Goal: Task Accomplishment & Management: Use online tool/utility

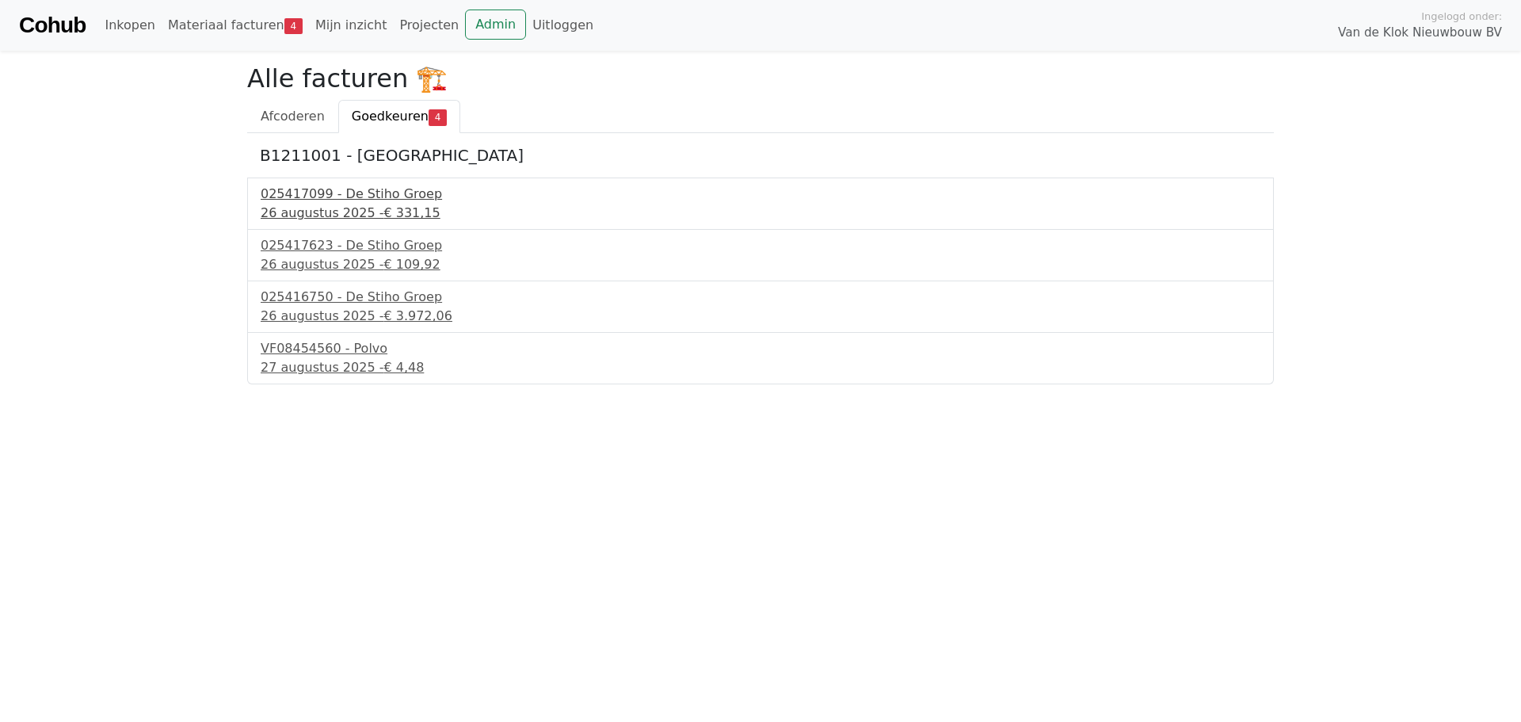
click at [313, 196] on div "025417099 - De Stiho Groep" at bounding box center [761, 194] width 1000 height 19
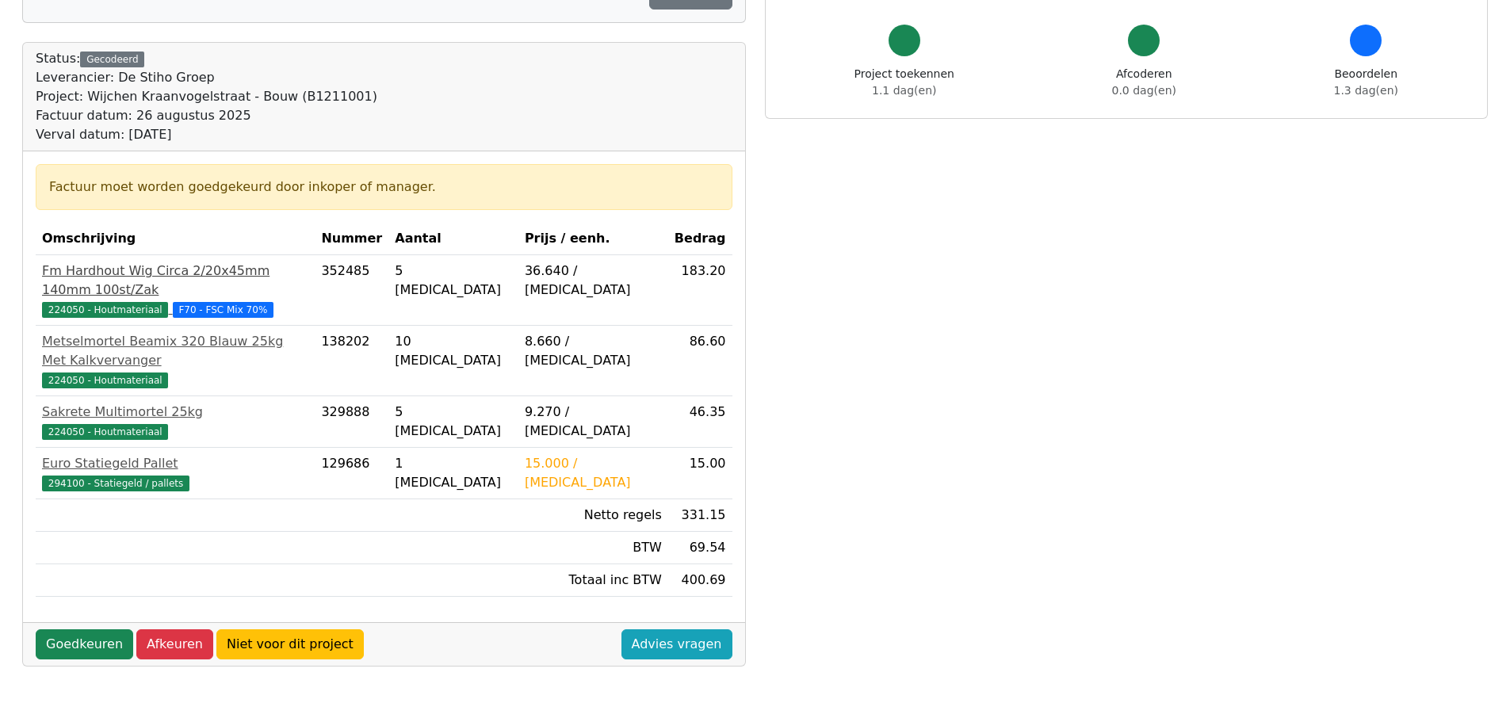
scroll to position [158, 0]
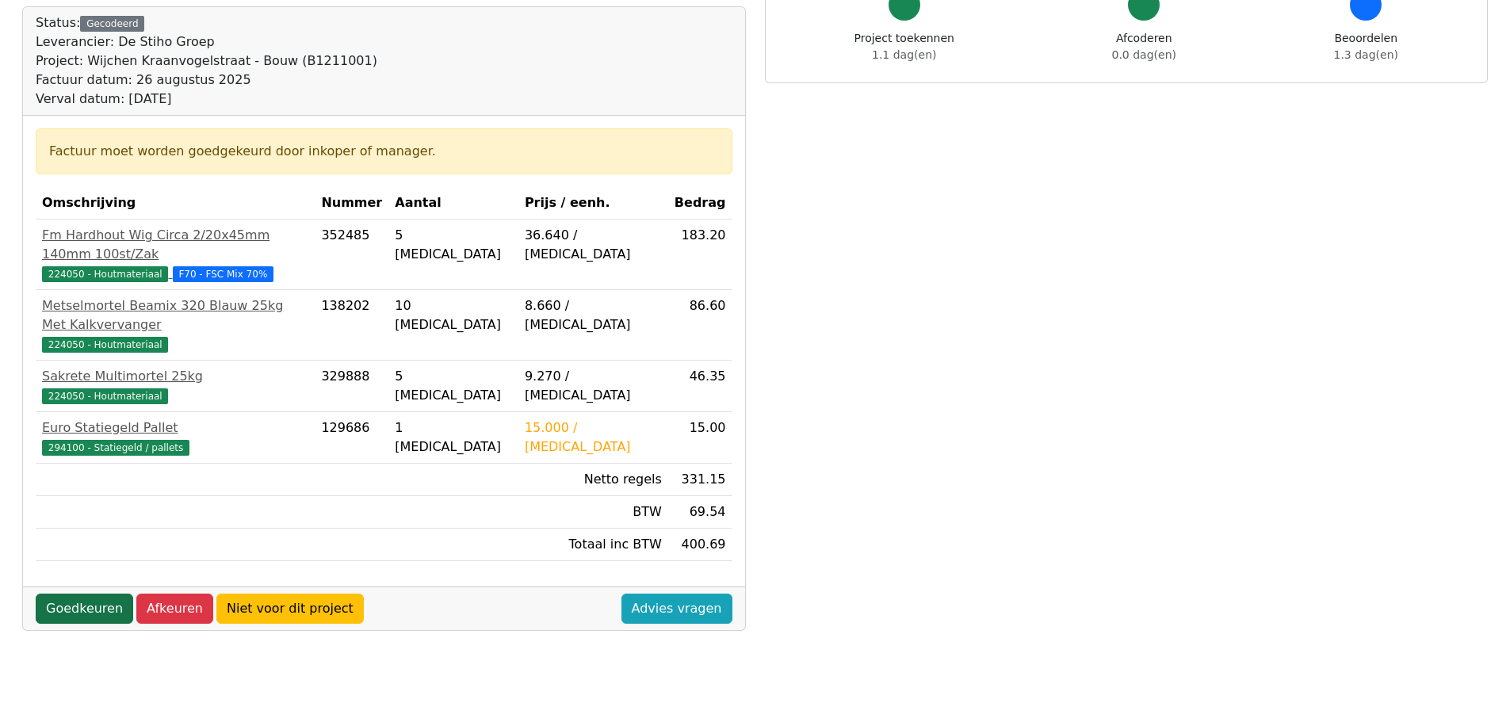
click at [88, 594] on link "Goedkeuren" at bounding box center [84, 609] width 97 height 30
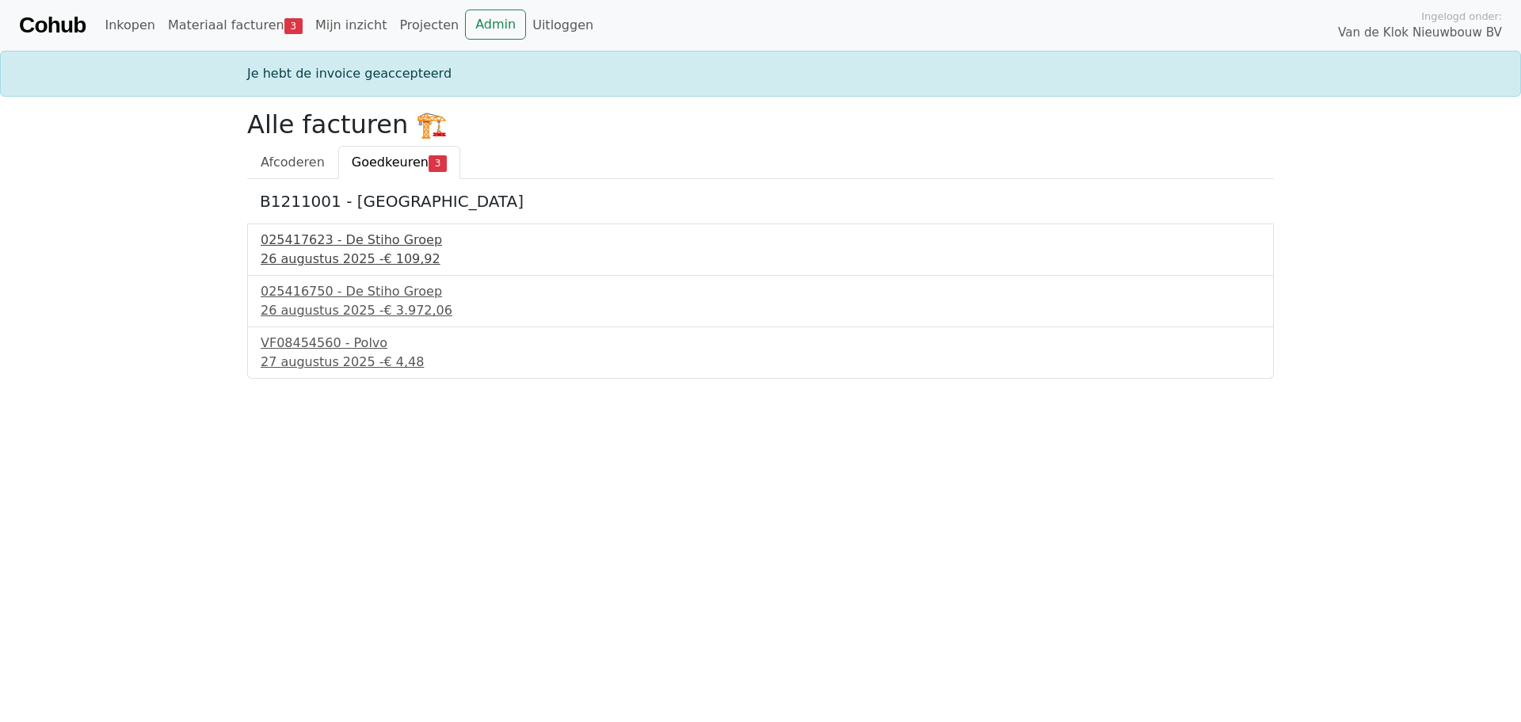
click at [323, 246] on div "025417623 - De Stiho Groep" at bounding box center [761, 240] width 1000 height 19
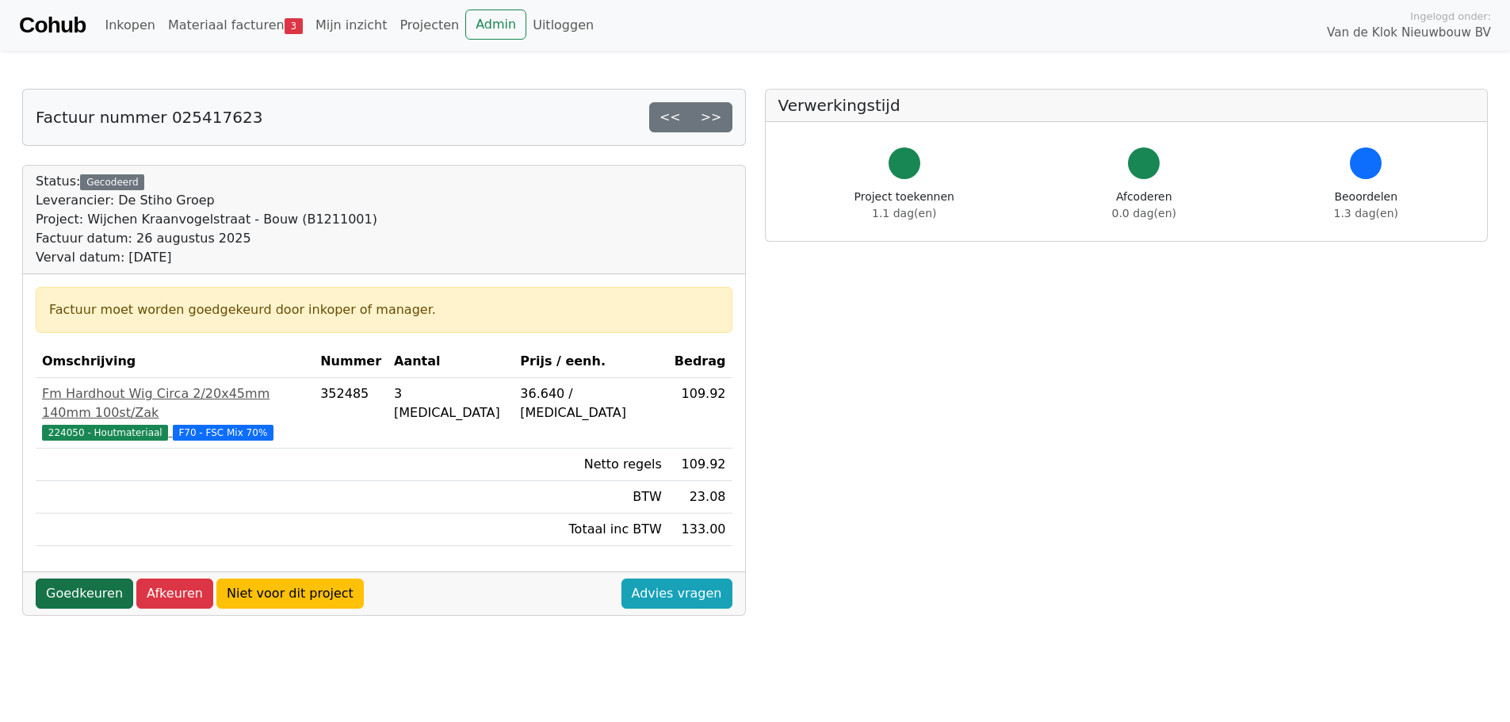
click at [77, 578] on link "Goedkeuren" at bounding box center [84, 593] width 97 height 30
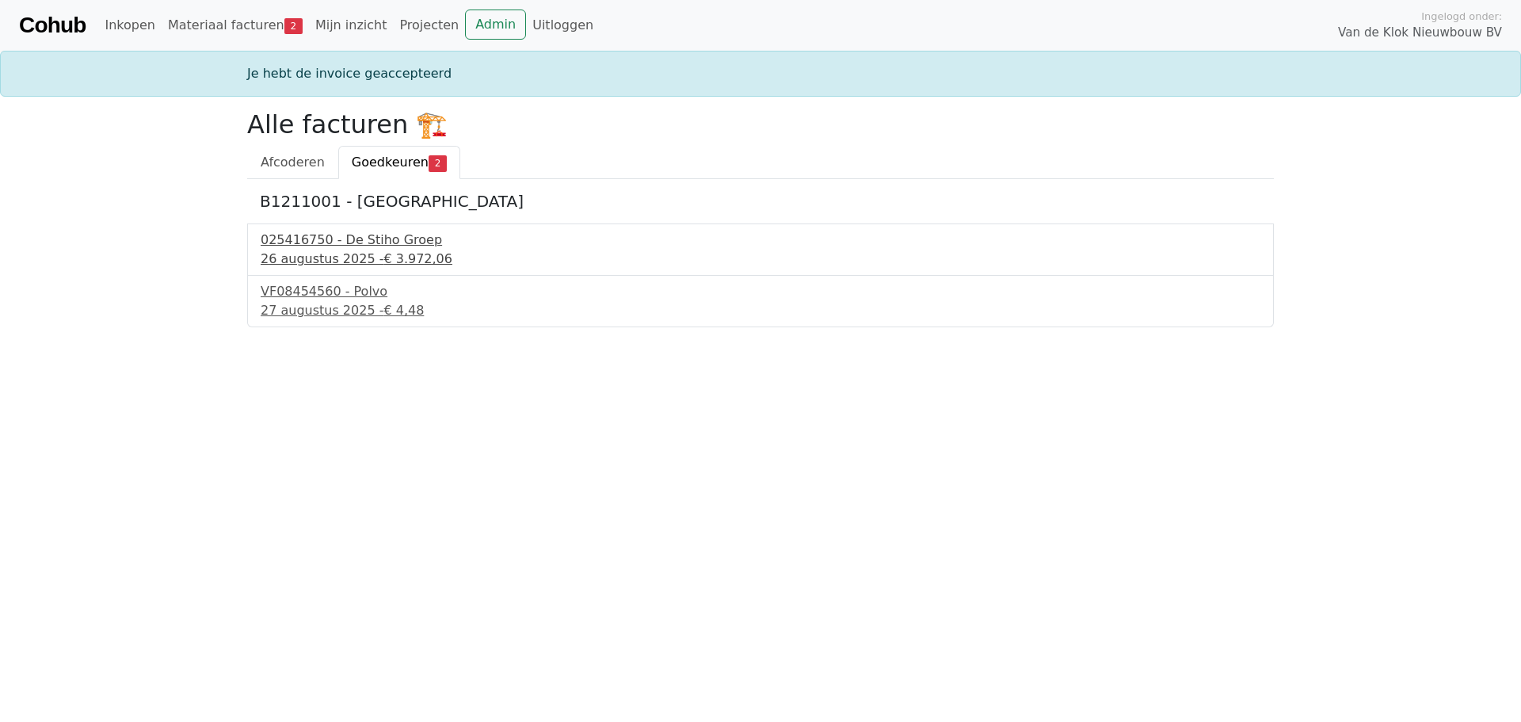
click at [334, 242] on div "025416750 - De Stiho Groep" at bounding box center [761, 240] width 1000 height 19
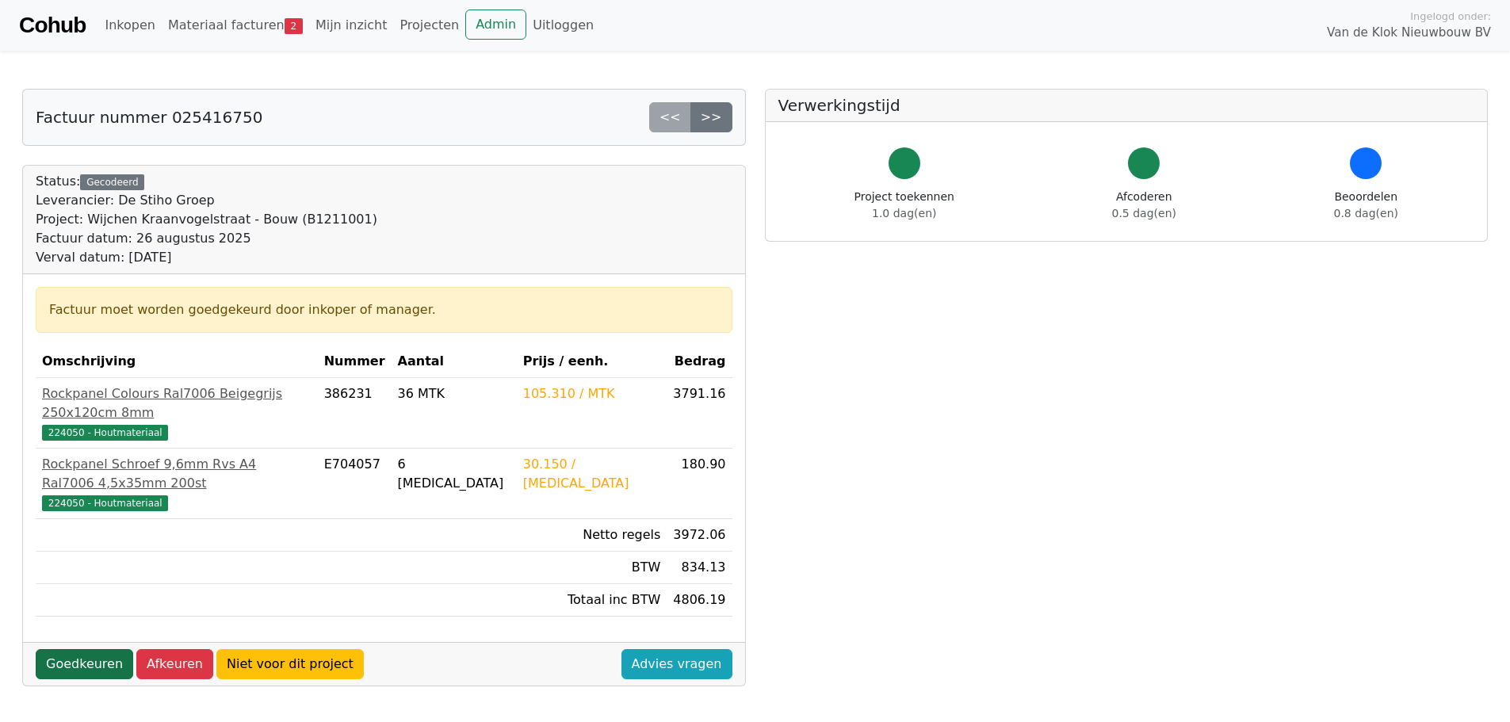
click at [82, 649] on link "Goedkeuren" at bounding box center [84, 664] width 97 height 30
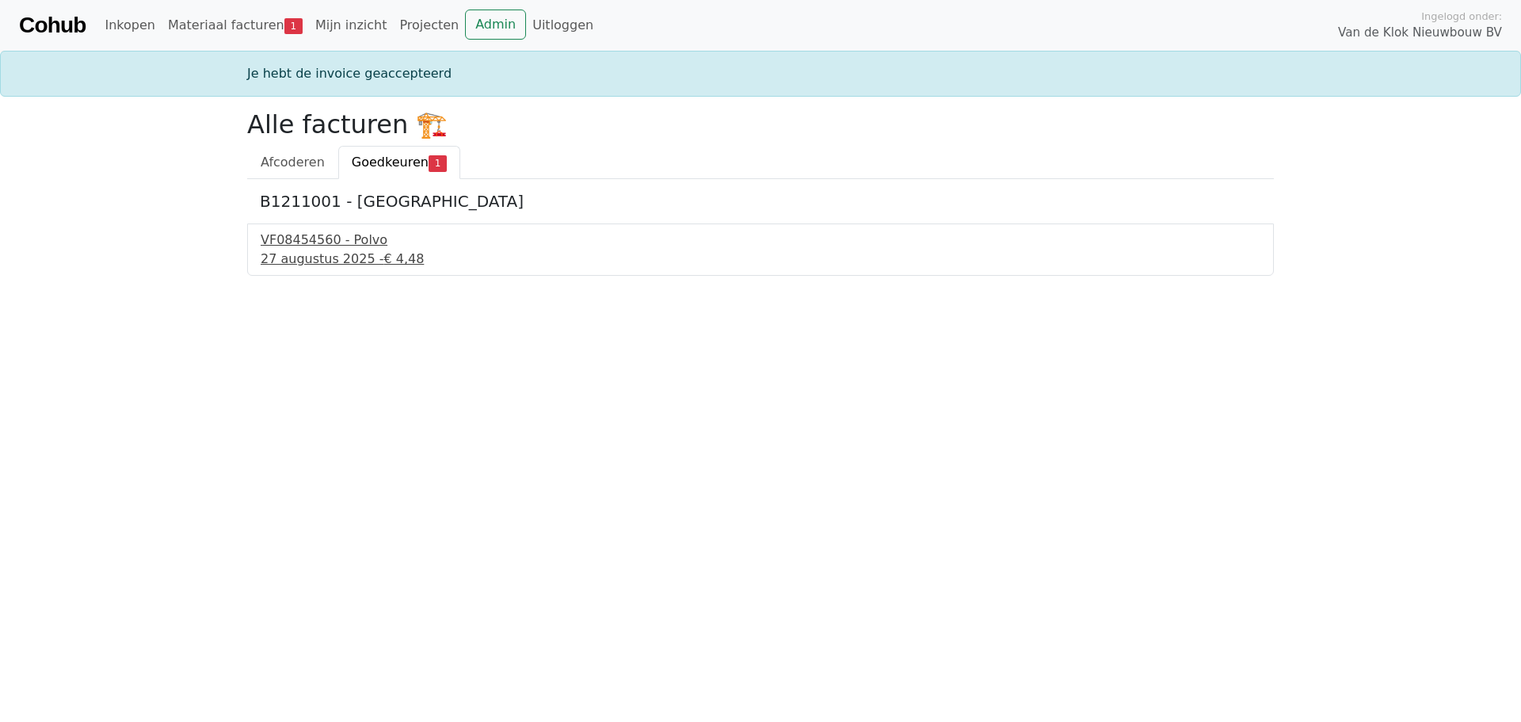
click at [326, 250] on div "[DATE] - € 4,48" at bounding box center [761, 259] width 1000 height 19
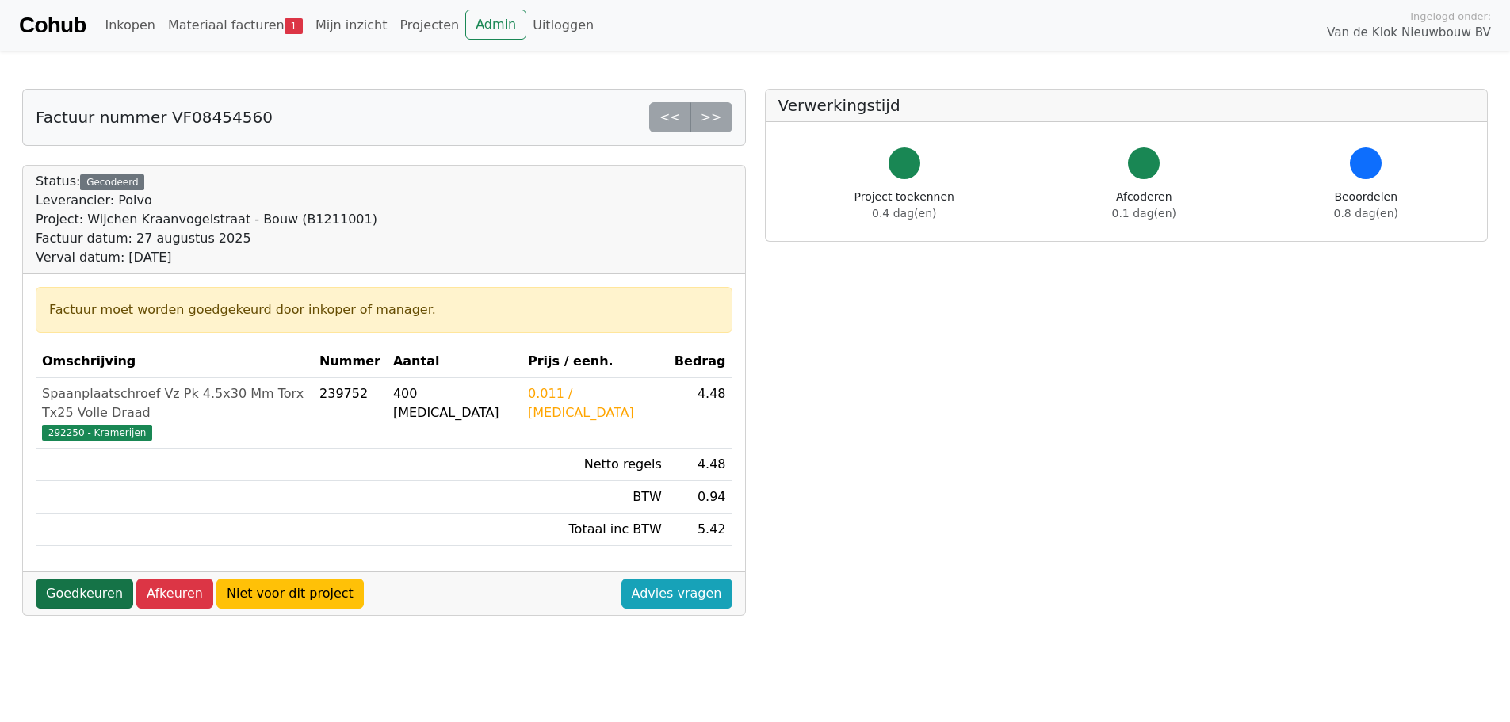
click at [88, 578] on link "Goedkeuren" at bounding box center [84, 593] width 97 height 30
